Goal: Task Accomplishment & Management: Use online tool/utility

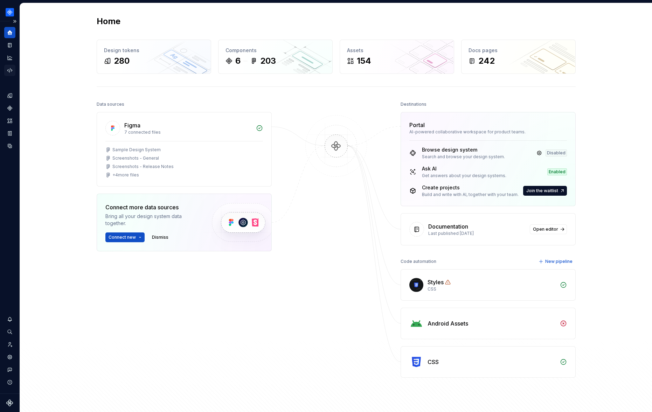
click at [11, 71] on icon "Code automation" at bounding box center [10, 70] width 6 height 6
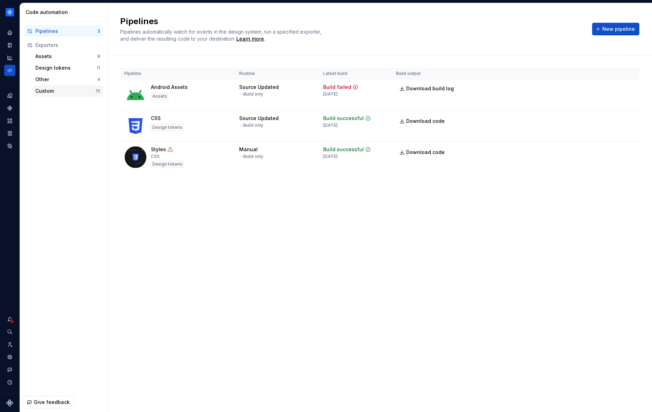
click at [71, 92] on div "Custom" at bounding box center [65, 91] width 60 height 7
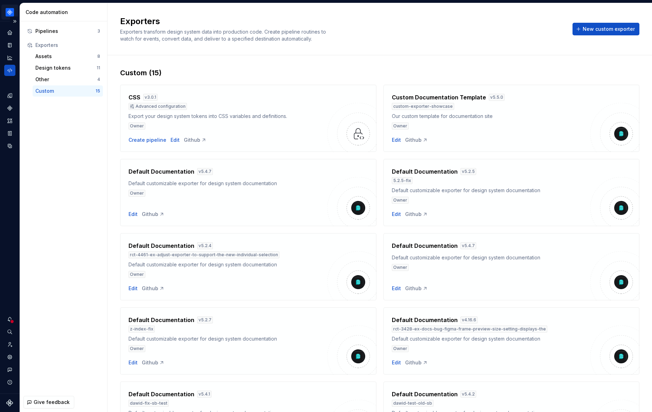
click at [10, 9] on html "Product documentation HT Dataset Default Code automation Pipelines 3 Exporters …" at bounding box center [326, 206] width 652 height 412
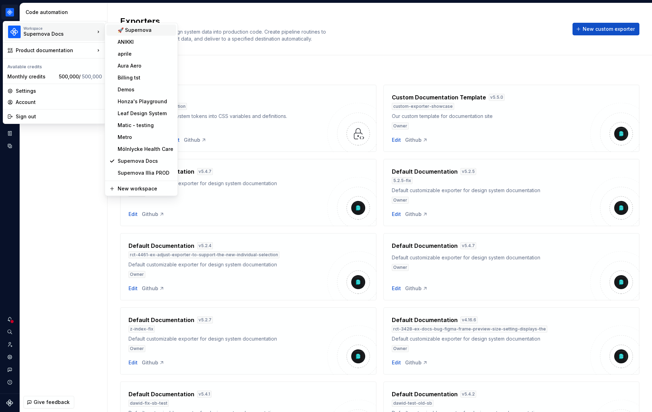
click at [136, 28] on div "🚀 Supernova" at bounding box center [146, 30] width 56 height 7
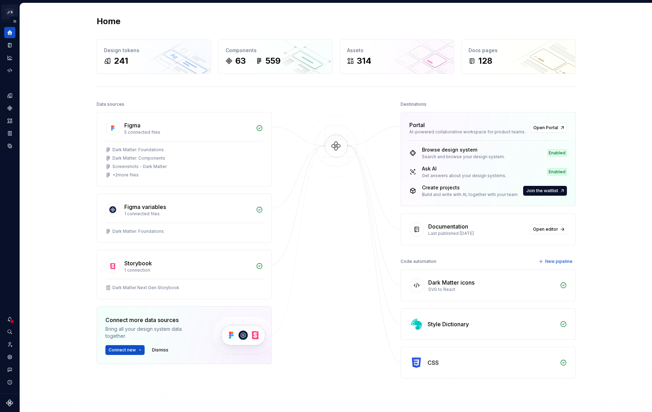
click at [10, 12] on html "🚀S Dark Matter Next Gen HT Design system data Home Design tokens 241 Components…" at bounding box center [326, 206] width 652 height 412
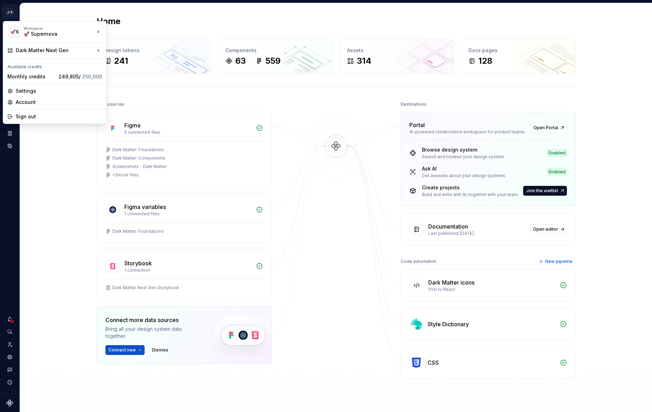
click at [31, 140] on html "🚀S Dark Matter Next Gen HT Design system data Home Design tokens 241 Components…" at bounding box center [326, 206] width 652 height 412
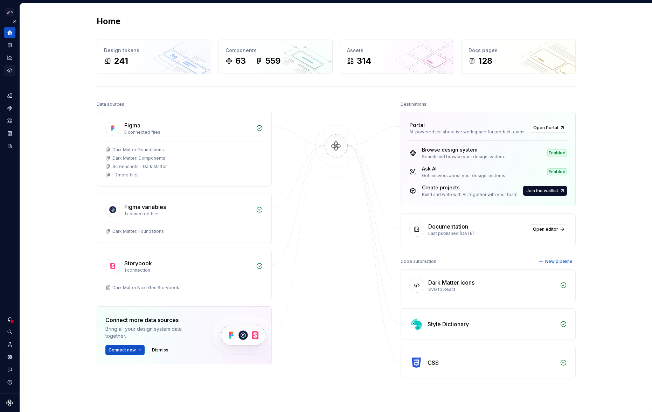
click at [8, 66] on div "Code automation" at bounding box center [9, 70] width 11 height 11
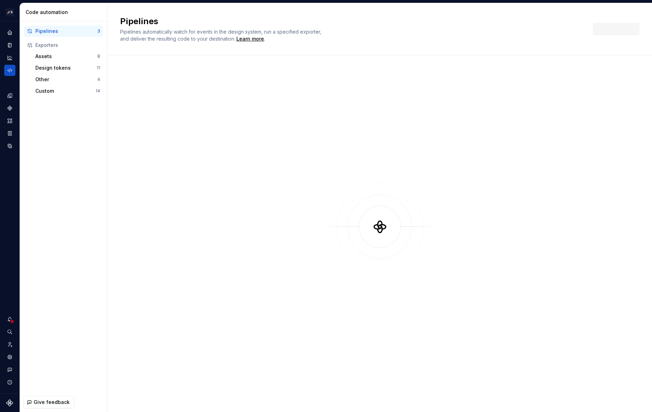
click at [68, 93] on div "Custom" at bounding box center [65, 91] width 60 height 7
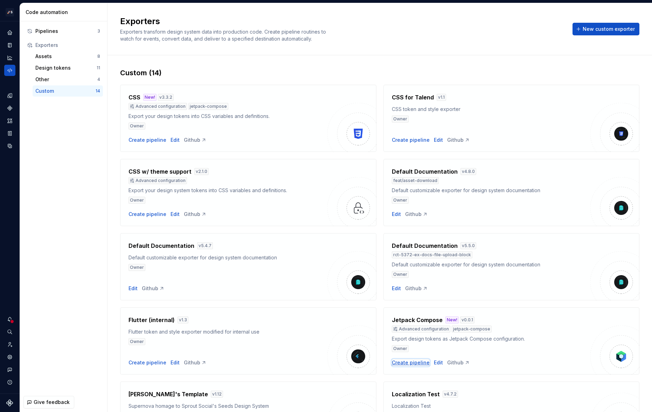
click at [406, 363] on div "Create pipeline" at bounding box center [411, 362] width 38 height 7
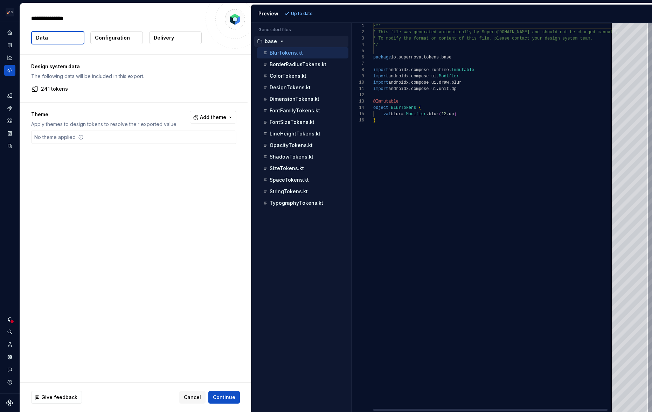
type textarea "*"
click at [288, 79] on div "ColorTokens.kt" at bounding box center [305, 76] width 87 height 7
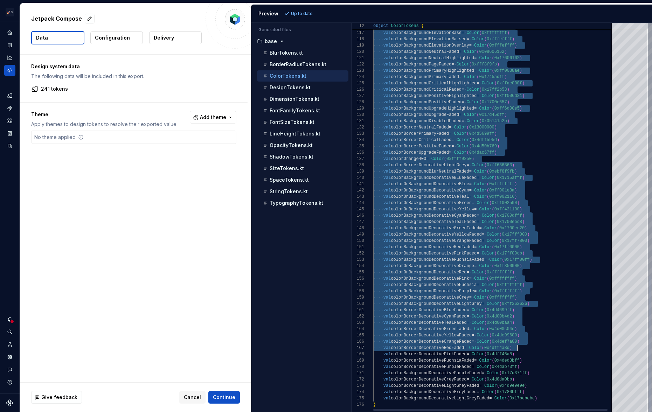
scroll to position [0, 2]
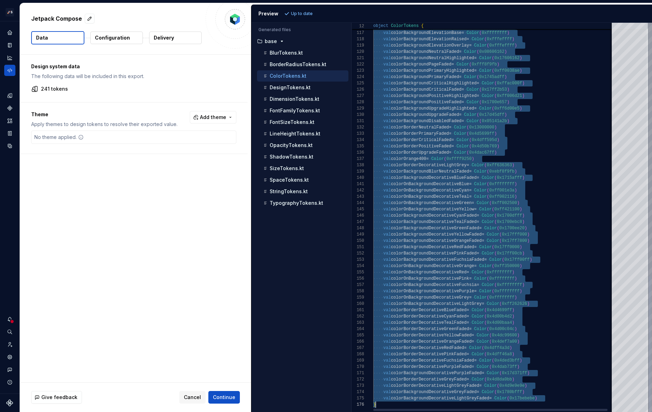
drag, startPoint x: 373, startPoint y: 27, endPoint x: 533, endPoint y: 412, distance: 416.8
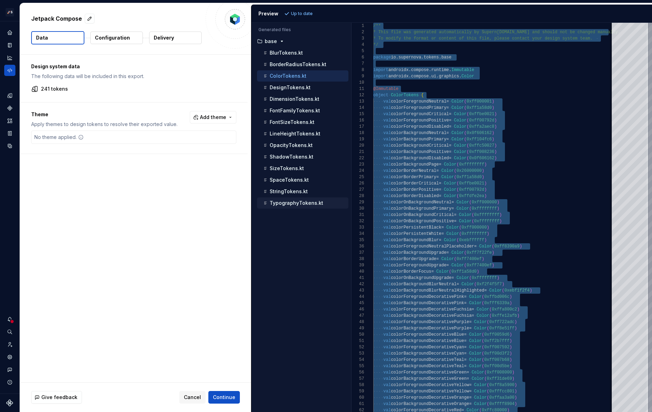
click at [294, 205] on p "TypographyTokens.kt" at bounding box center [297, 203] width 54 height 6
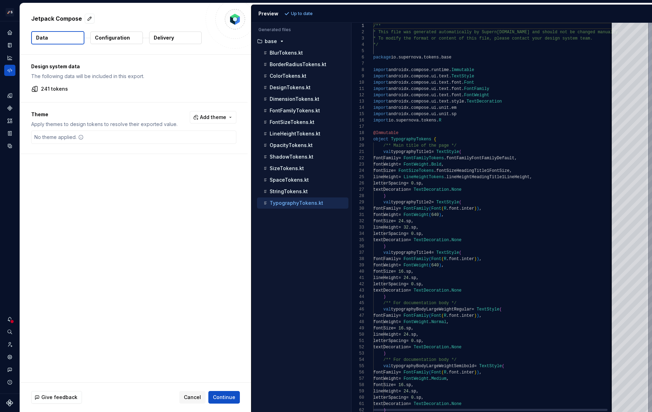
type textarea "**********"
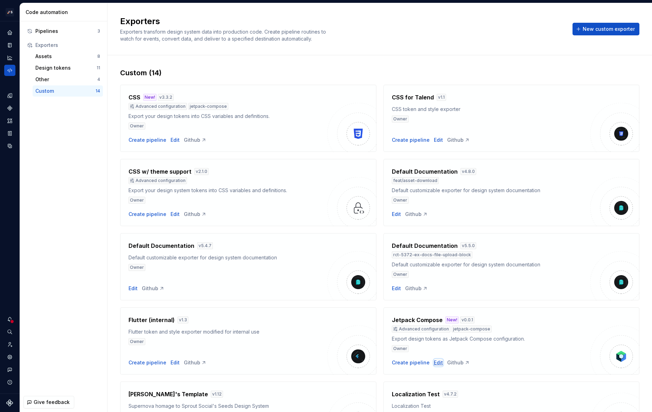
click at [434, 363] on div "Edit" at bounding box center [438, 362] width 9 height 7
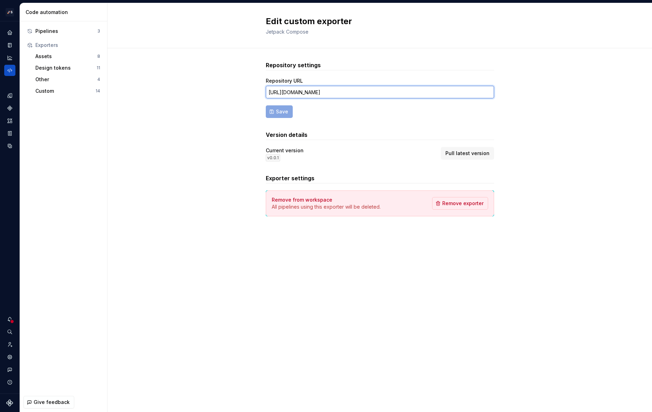
click at [327, 94] on input "[URL][DOMAIN_NAME]" at bounding box center [380, 92] width 228 height 13
paste input "main"
type input "[URL][DOMAIN_NAME]"
